Goal: Task Accomplishment & Management: Manage account settings

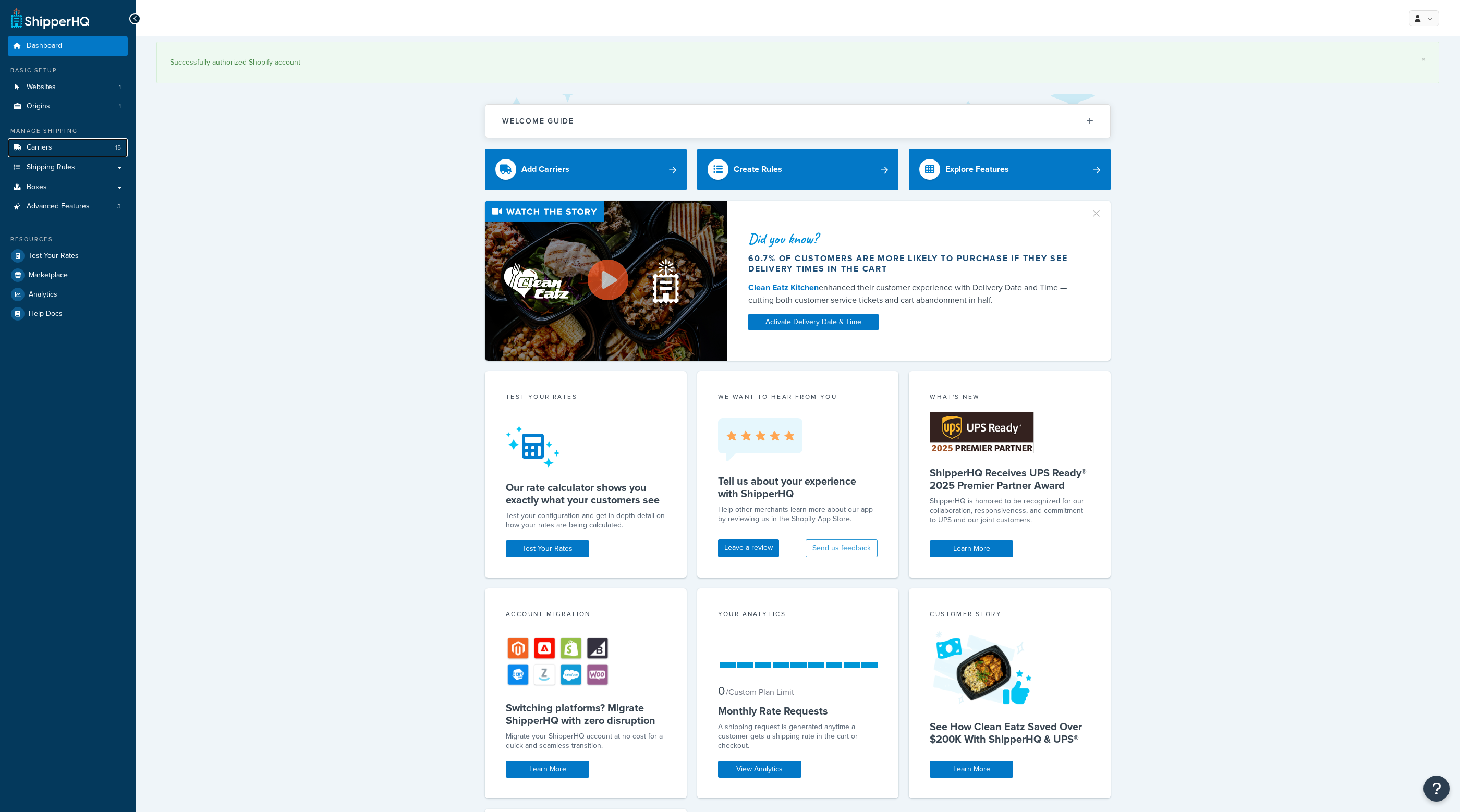
click at [41, 156] on link "Carriers 15" at bounding box center [67, 148] width 120 height 19
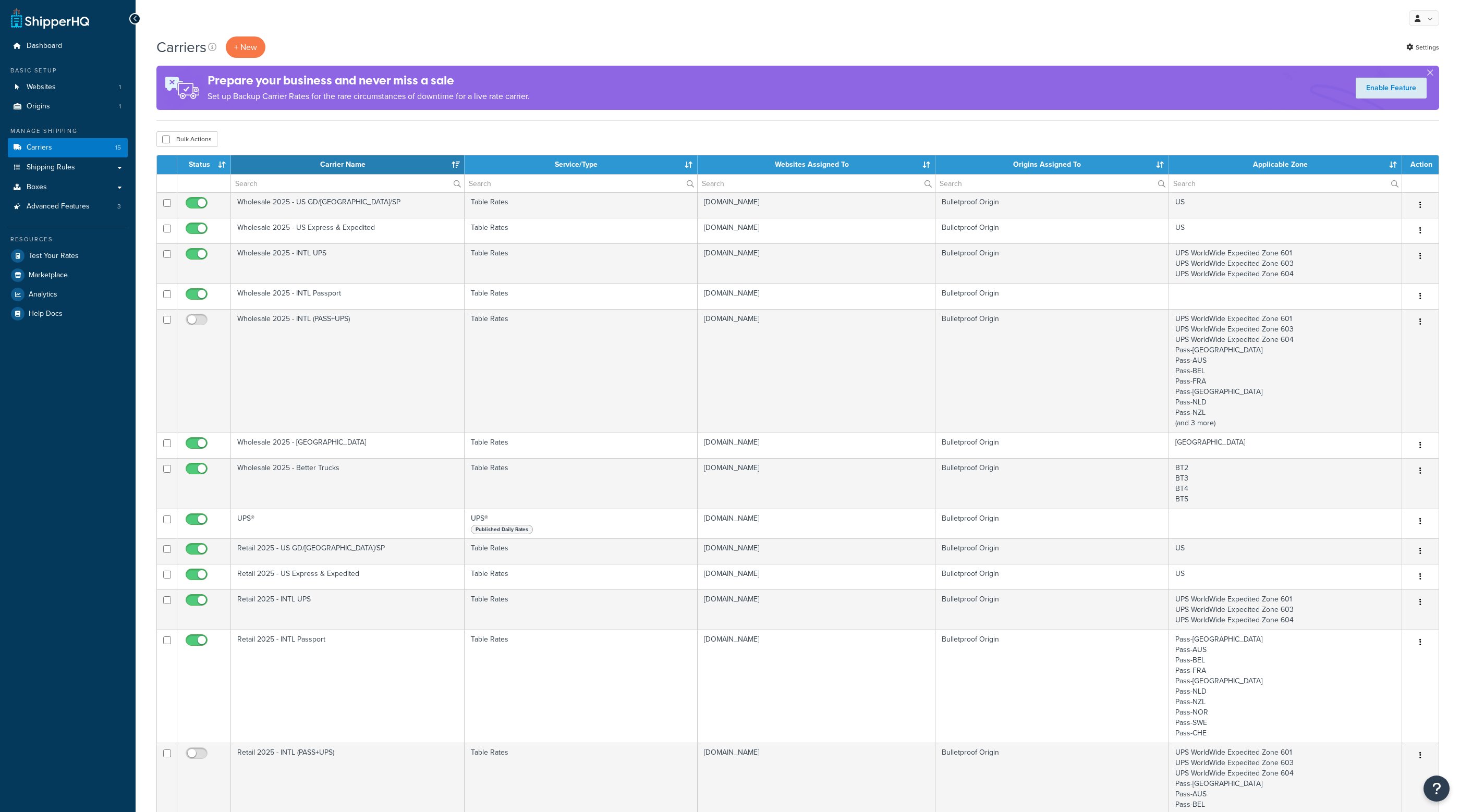
select select "15"
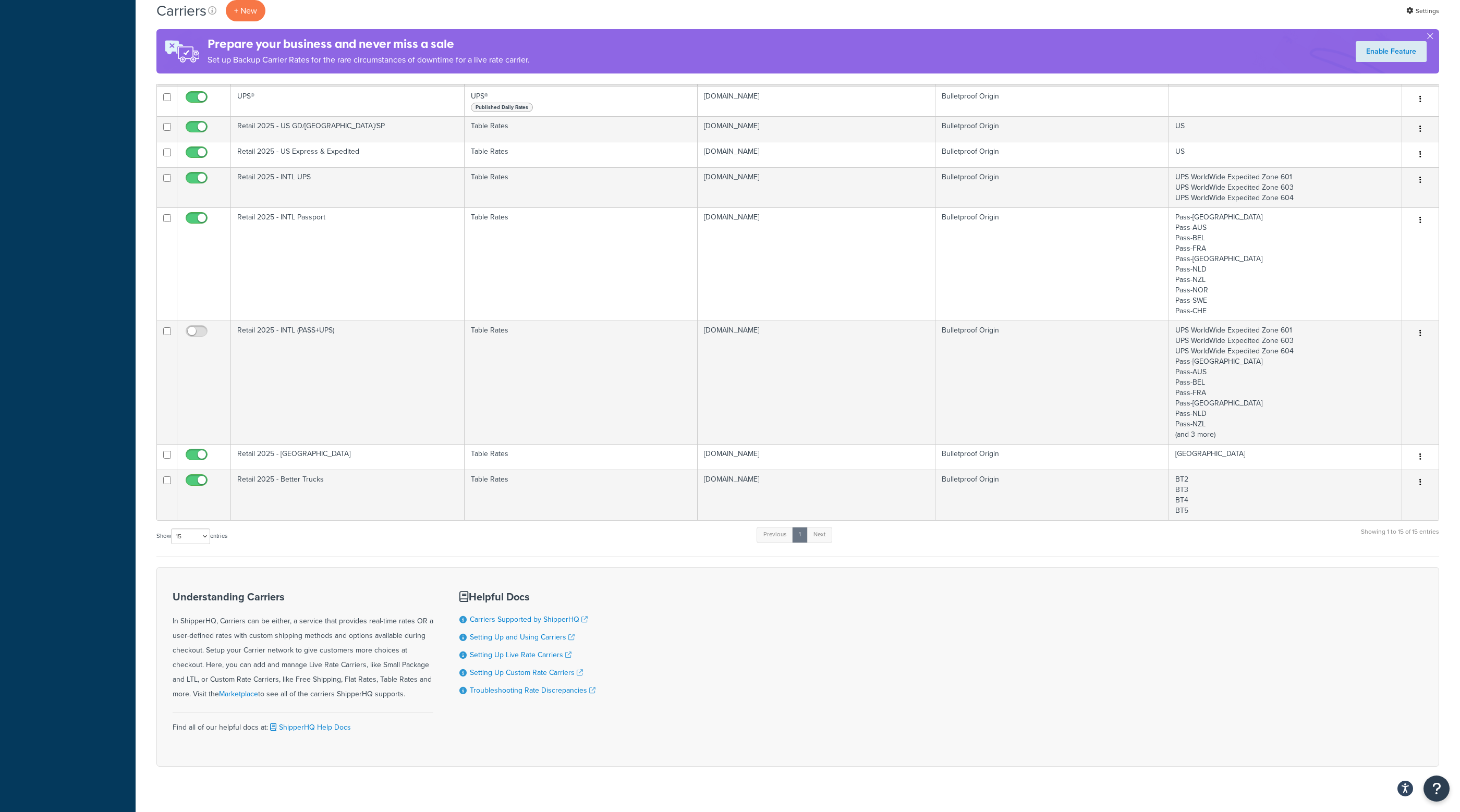
scroll to position [422, 0]
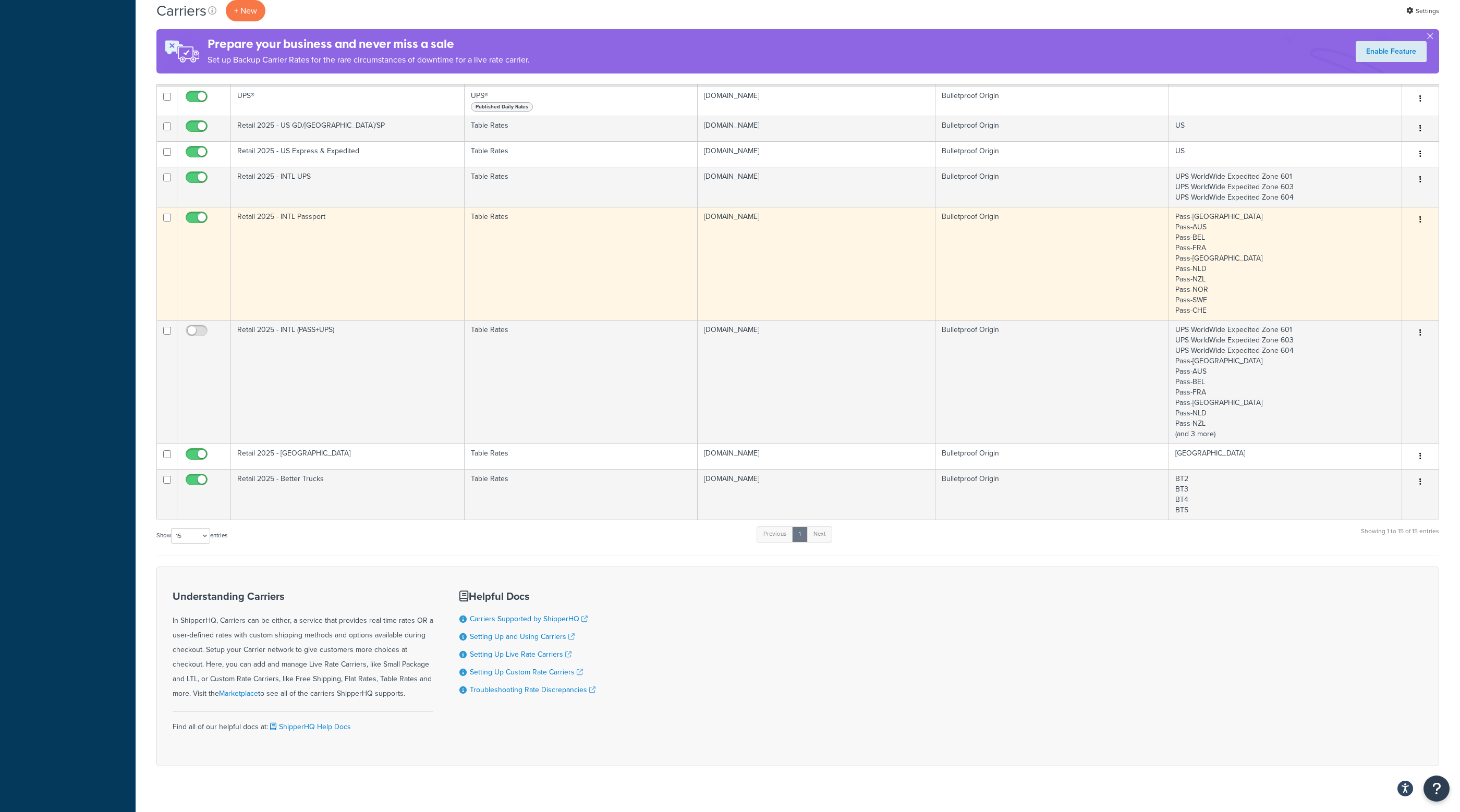
click at [377, 261] on td "Retail 2025 - INTL Passport" at bounding box center [348, 263] width 233 height 113
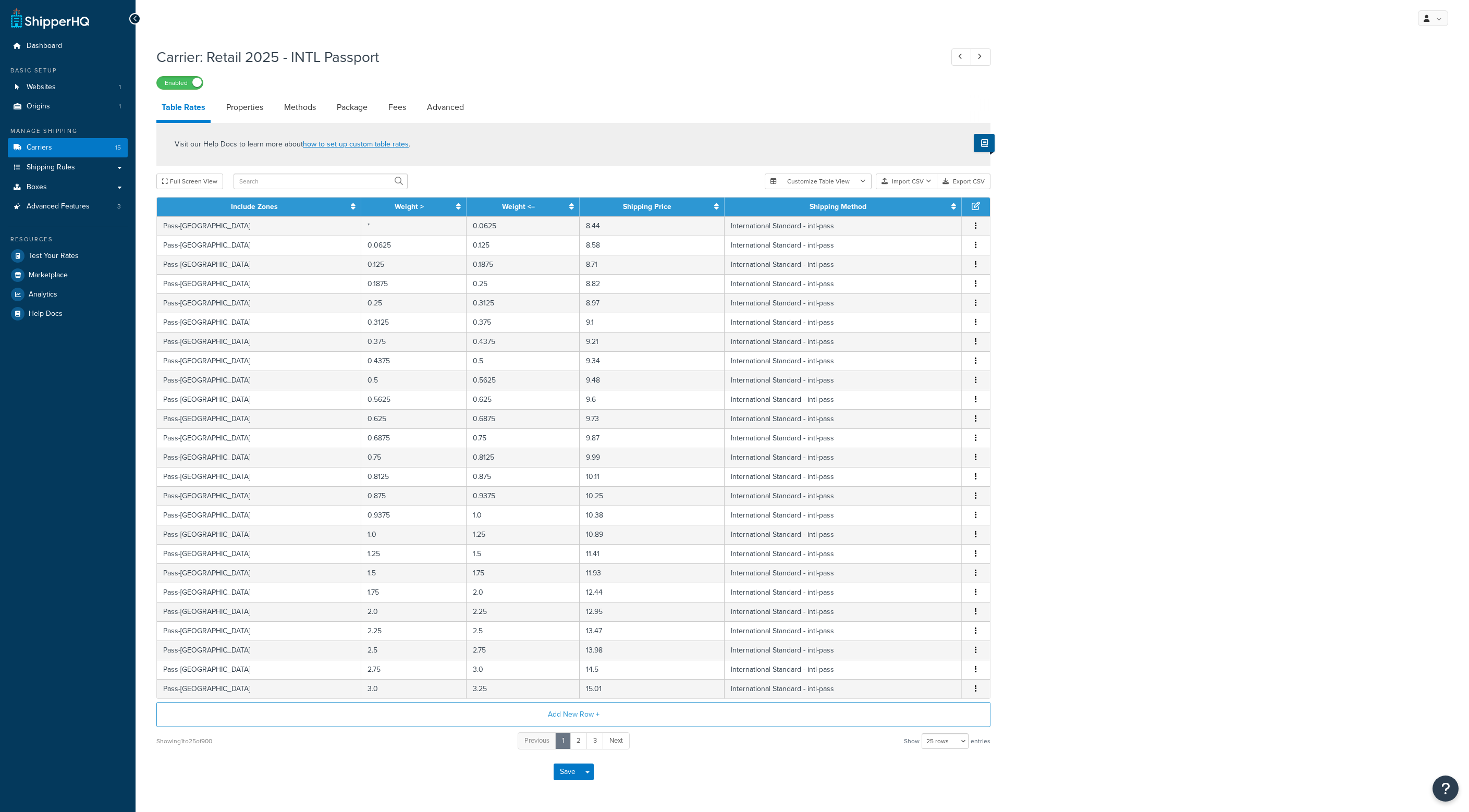
select select "25"
